Goal: Use online tool/utility

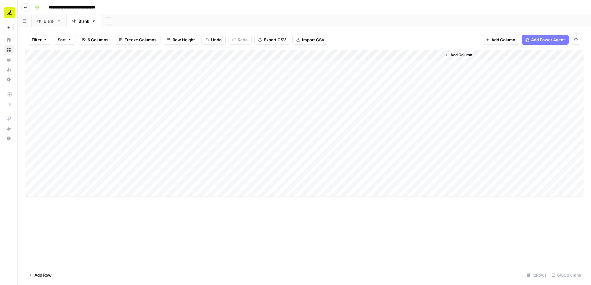
click at [142, 191] on div "Add Column" at bounding box center [304, 123] width 559 height 147
type textarea "**********"
click at [176, 189] on div "Add Column" at bounding box center [304, 129] width 559 height 158
type input "6"
click at [265, 190] on div "Add Column" at bounding box center [304, 129] width 559 height 158
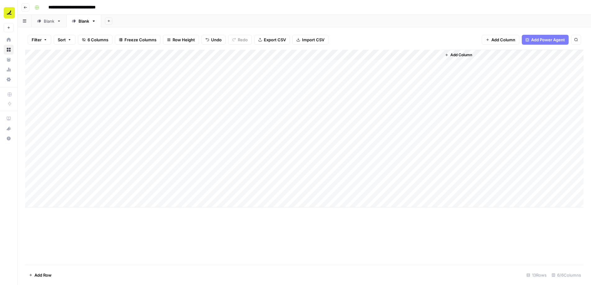
click at [263, 192] on div "Add Column" at bounding box center [304, 129] width 559 height 158
click at [255, 232] on div "No" at bounding box center [252, 227] width 62 height 11
click at [260, 227] on div "No" at bounding box center [252, 227] width 62 height 11
click at [234, 227] on button "No" at bounding box center [232, 226] width 11 height 7
click at [350, 187] on div "Add Column" at bounding box center [304, 129] width 559 height 158
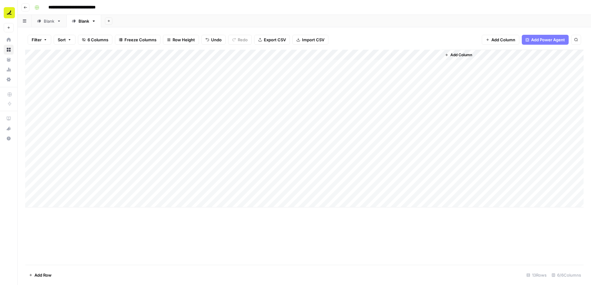
click at [407, 195] on div "Add Column" at bounding box center [304, 129] width 559 height 158
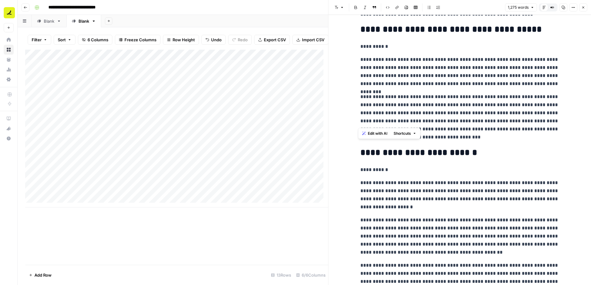
scroll to position [1015, 0]
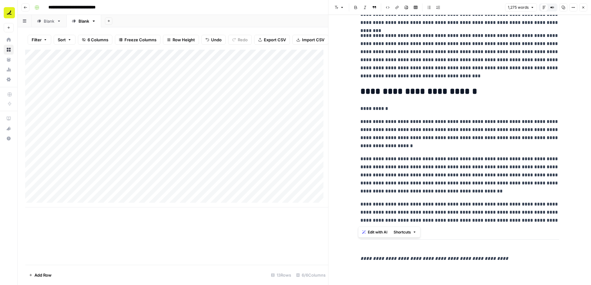
drag, startPoint x: 359, startPoint y: 33, endPoint x: 552, endPoint y: 218, distance: 267.2
copy div "**********"
